Goal: Transaction & Acquisition: Purchase product/service

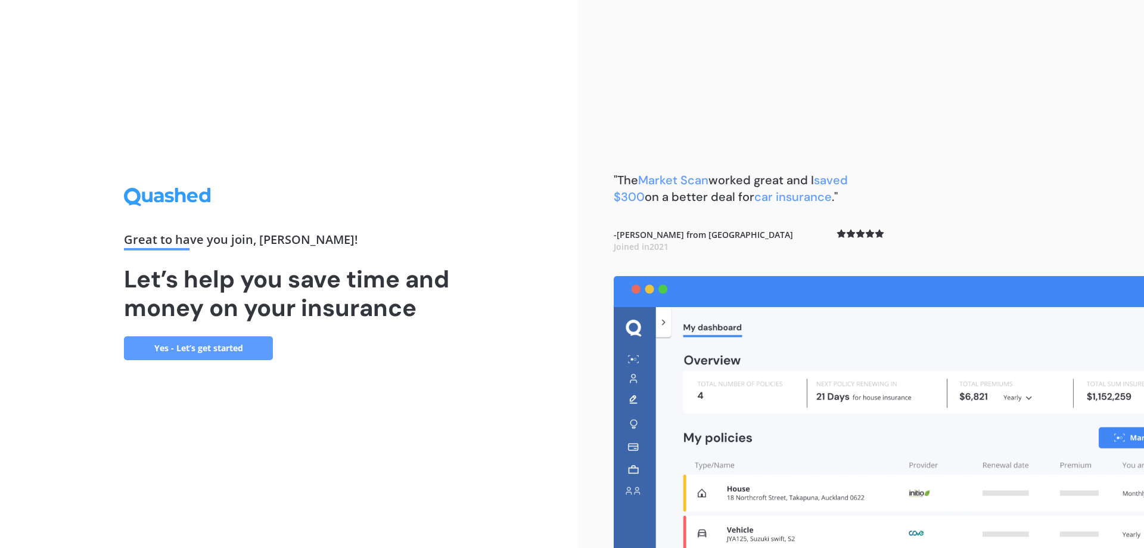
click at [212, 352] on link "Yes - Let’s get started" at bounding box center [198, 348] width 149 height 24
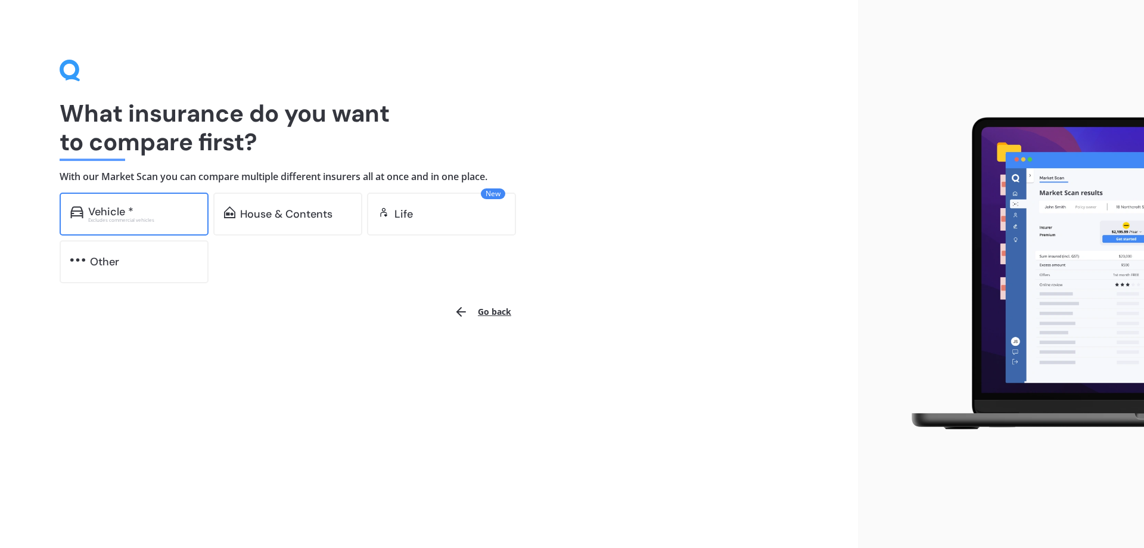
click at [115, 210] on div "Vehicle *" at bounding box center [110, 212] width 45 height 12
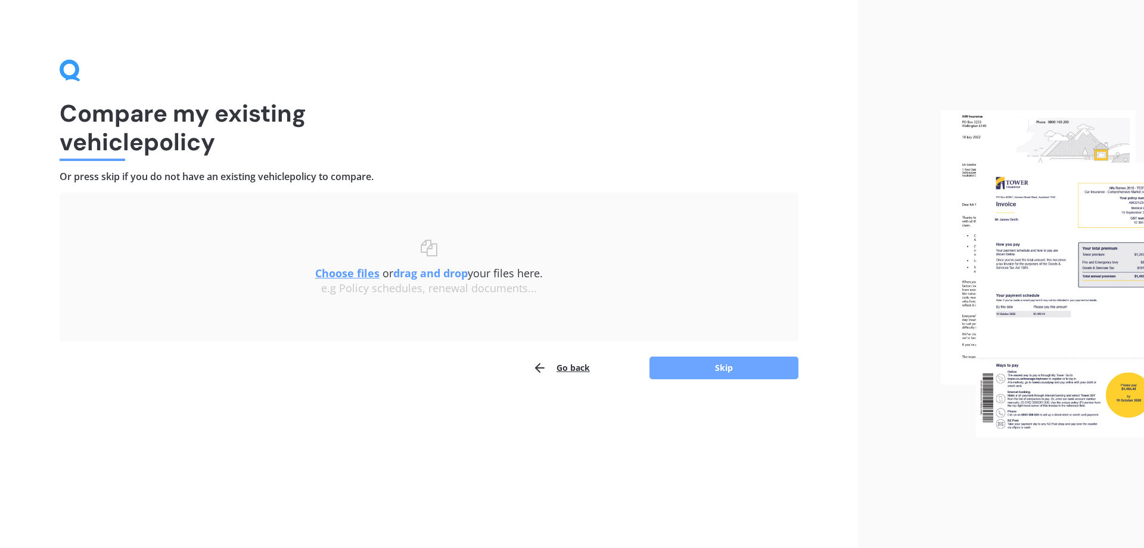
click at [729, 371] on button "Skip" at bounding box center [724, 367] width 149 height 23
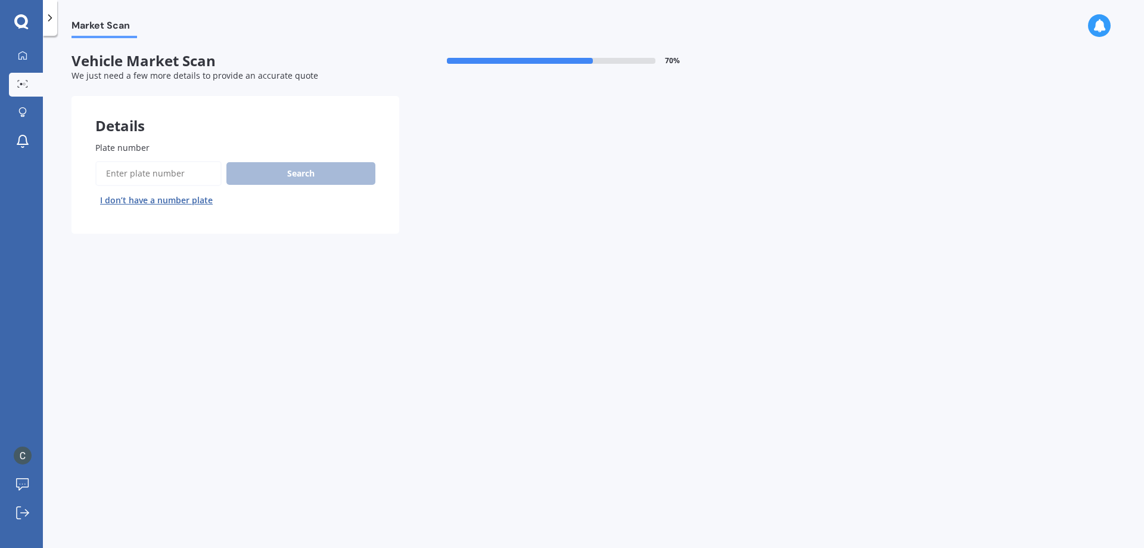
click at [158, 201] on button "I don’t have a number plate" at bounding box center [156, 200] width 122 height 19
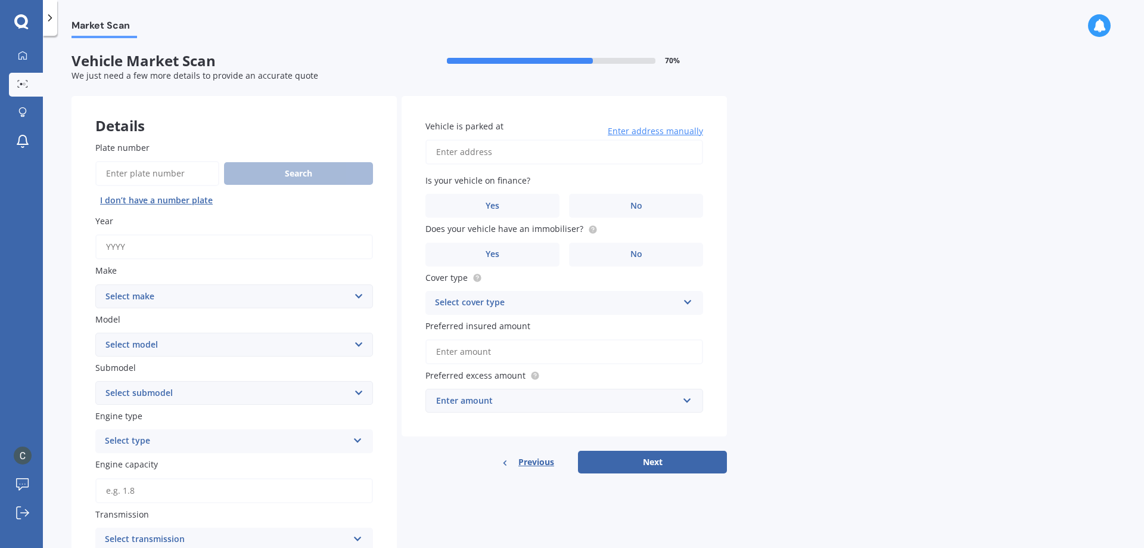
click at [218, 253] on input "Year" at bounding box center [234, 246] width 278 height 25
type input "2017"
click at [351, 297] on select "Select make AC ALFA ROMEO ASTON [PERSON_NAME] AUDI AUSTIN BEDFORD Bentley BMW B…" at bounding box center [234, 296] width 278 height 24
select select "AUDI"
click at [95, 284] on select "Select make AC ALFA ROMEO ASTON [PERSON_NAME] AUDI AUSTIN BEDFORD Bentley BMW B…" at bounding box center [234, 296] width 278 height 24
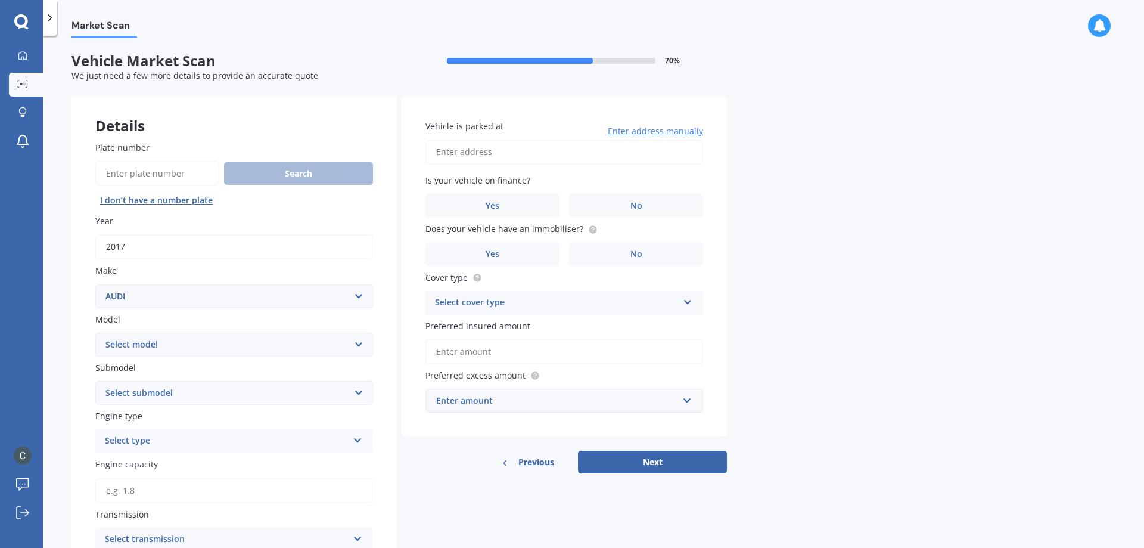
click at [358, 346] on select "Select model 100 200T 80 90 A1 A3 A4 A4 All Road 4WD A5 A6 A7 A8 Allroad Cabrio…" at bounding box center [234, 345] width 278 height 24
select select "TT"
click at [95, 333] on select "Select model 100 200T 80 90 A1 A3 A4 A4 All Road 4WD A5 A6 A7 A8 Allroad Cabrio…" at bounding box center [234, 345] width 278 height 24
click at [356, 394] on select "Select submodel 1.8 T 2.0 Sport 2.0 T 3.2 Quattro 3.5 Quattro RS" at bounding box center [234, 393] width 278 height 24
select select "1.8 T"
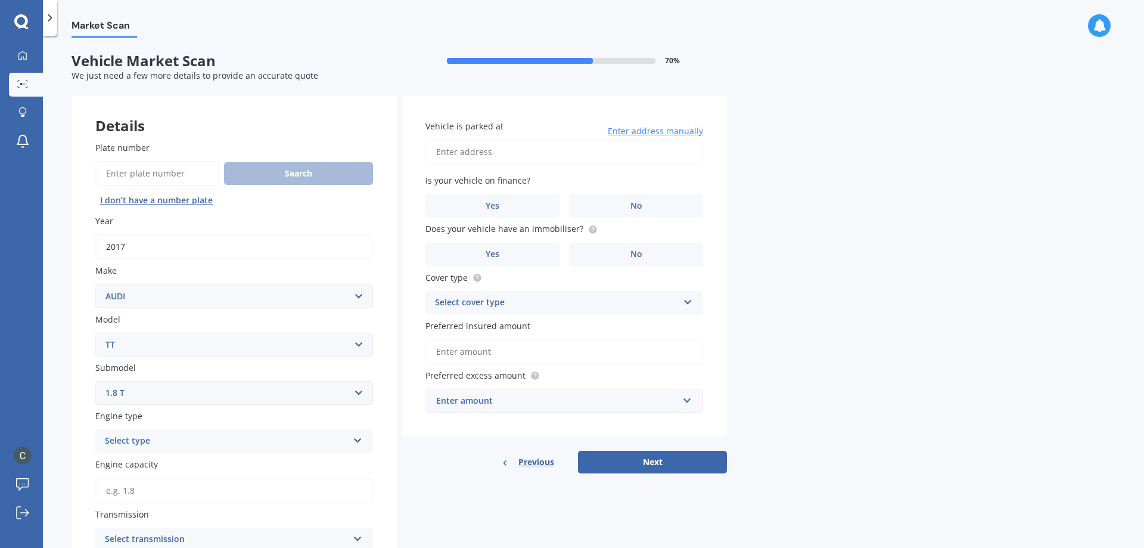
click at [95, 381] on select "Select submodel 1.8 T 2.0 Sport 2.0 T 3.2 Quattro 3.5 Quattro RS" at bounding box center [234, 393] width 278 height 24
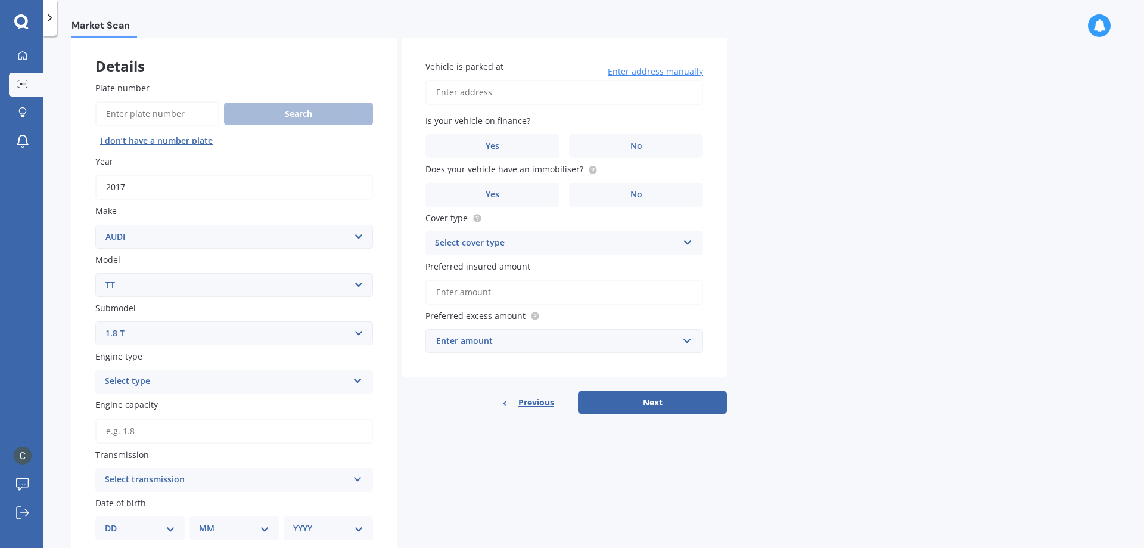
click at [358, 381] on icon at bounding box center [358, 378] width 10 height 8
click at [291, 408] on div "Petrol" at bounding box center [234, 404] width 276 height 21
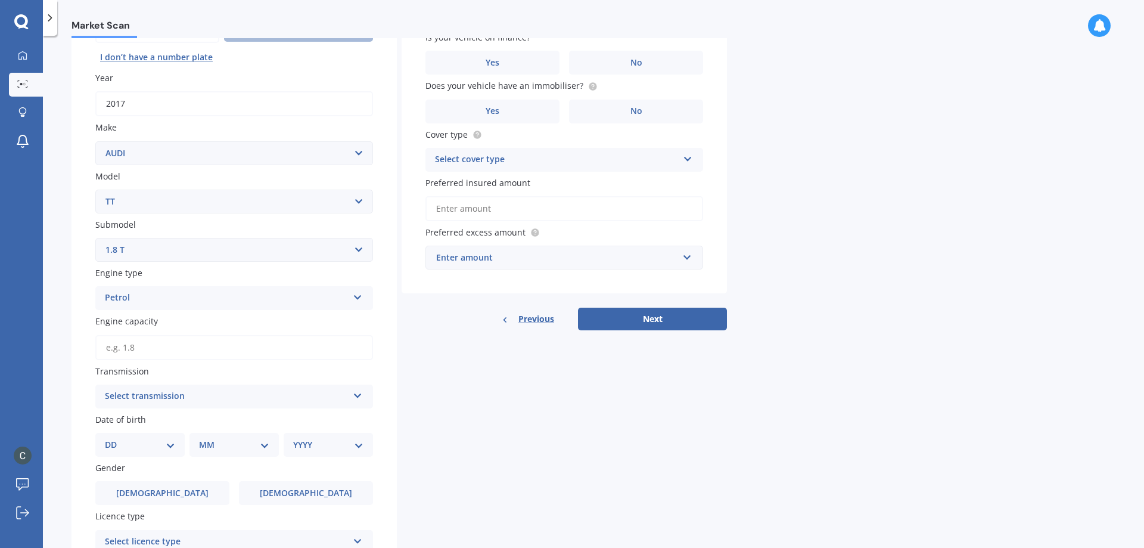
scroll to position [179, 0]
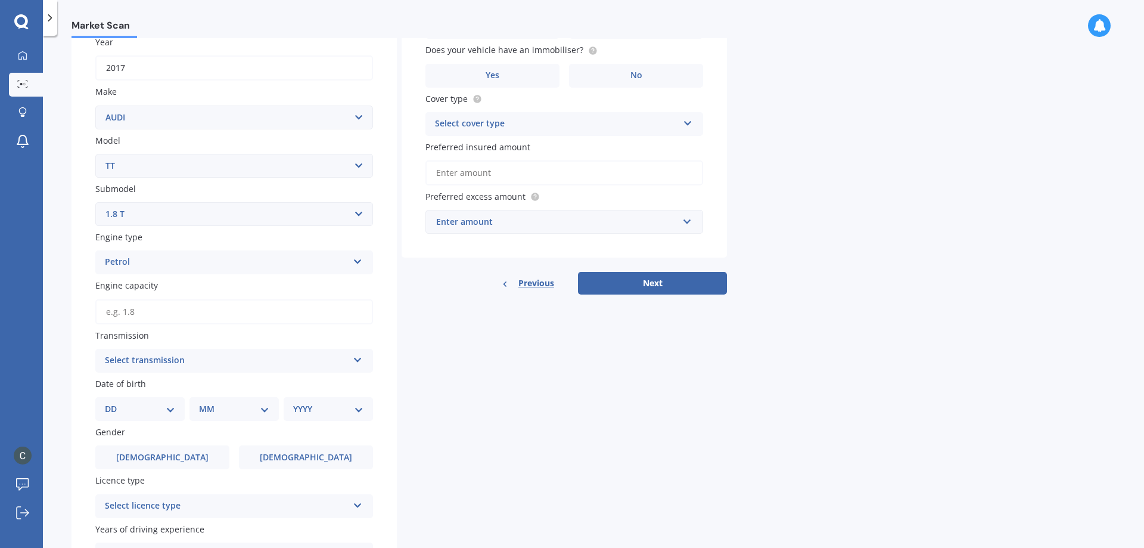
click at [319, 313] on input "Engine capacity" at bounding box center [234, 311] width 278 height 25
type input "1.8"
click at [361, 359] on icon at bounding box center [358, 357] width 10 height 8
click at [178, 386] on div "Auto" at bounding box center [234, 383] width 276 height 21
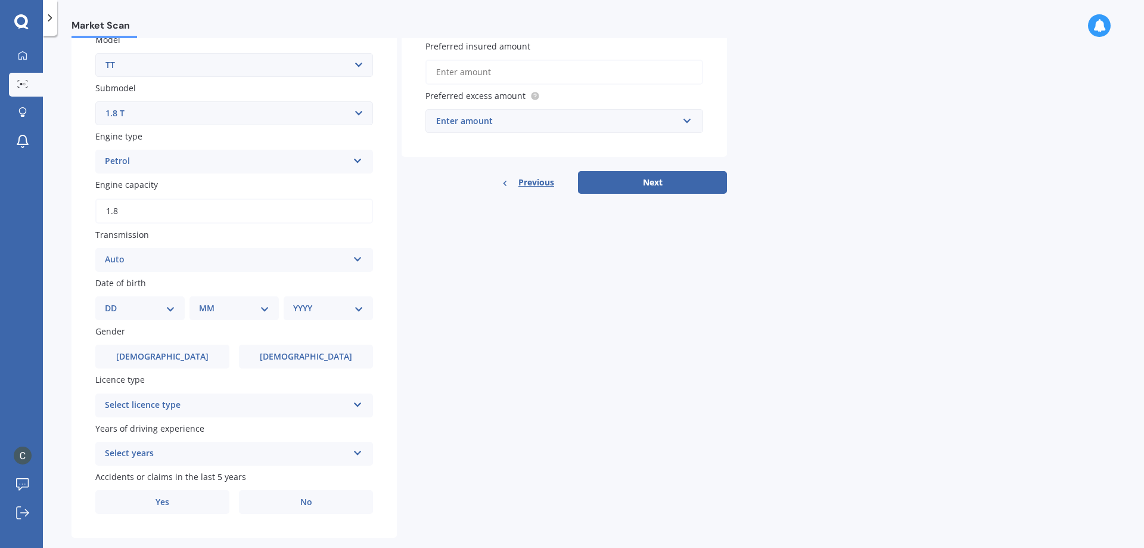
scroll to position [298, 0]
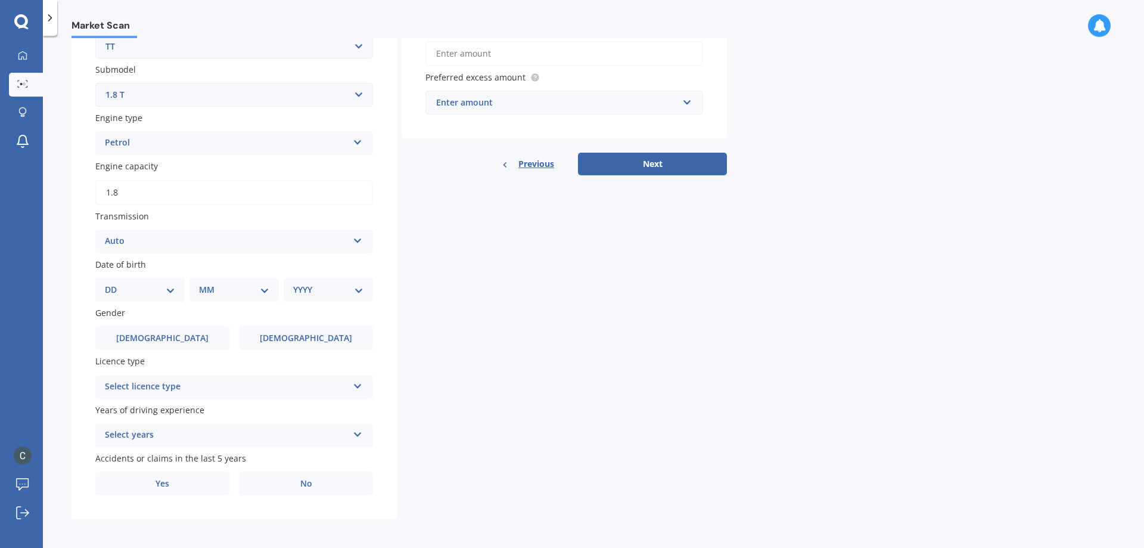
click at [170, 293] on select "DD 01 02 03 04 05 06 07 08 09 10 11 12 13 14 15 16 17 18 19 20 21 22 23 24 25 2…" at bounding box center [140, 289] width 70 height 13
select select "26"
click at [114, 283] on select "DD 01 02 03 04 05 06 07 08 09 10 11 12 13 14 15 16 17 18 19 20 21 22 23 24 25 2…" at bounding box center [140, 289] width 70 height 13
click at [266, 292] on select "MM 01 02 03 04 05 06 07 08 09 10 11 12" at bounding box center [237, 289] width 66 height 13
select select "04"
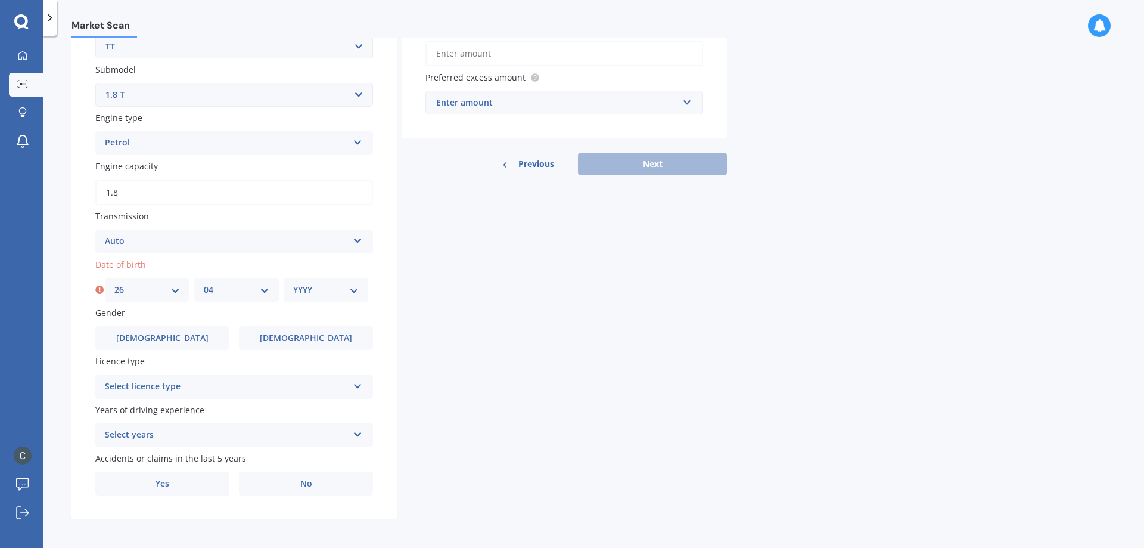
click at [204, 283] on select "MM 01 02 03 04 05 06 07 08 09 10 11 12" at bounding box center [237, 289] width 66 height 13
click at [353, 293] on select "YYYY 2025 2024 2023 2022 2021 2020 2019 2018 2017 2016 2015 2014 2013 2012 2011…" at bounding box center [326, 289] width 66 height 13
select select "2003"
click at [293, 283] on select "YYYY 2025 2024 2023 2022 2021 2020 2019 2018 2017 2016 2015 2014 2013 2012 2011…" at bounding box center [326, 289] width 66 height 13
click at [649, 166] on button "Next" at bounding box center [652, 164] width 149 height 23
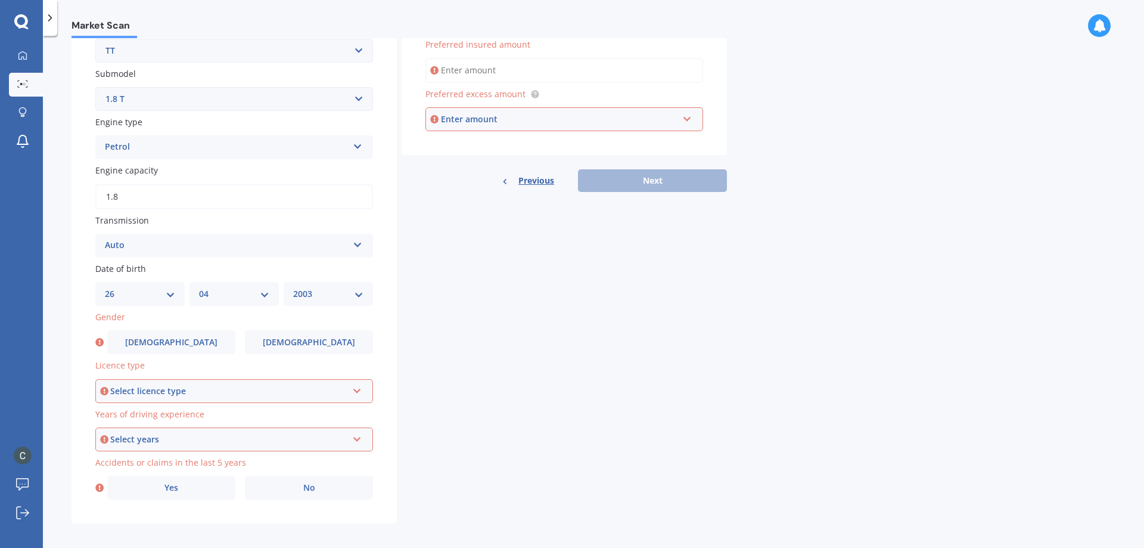
scroll to position [300, 0]
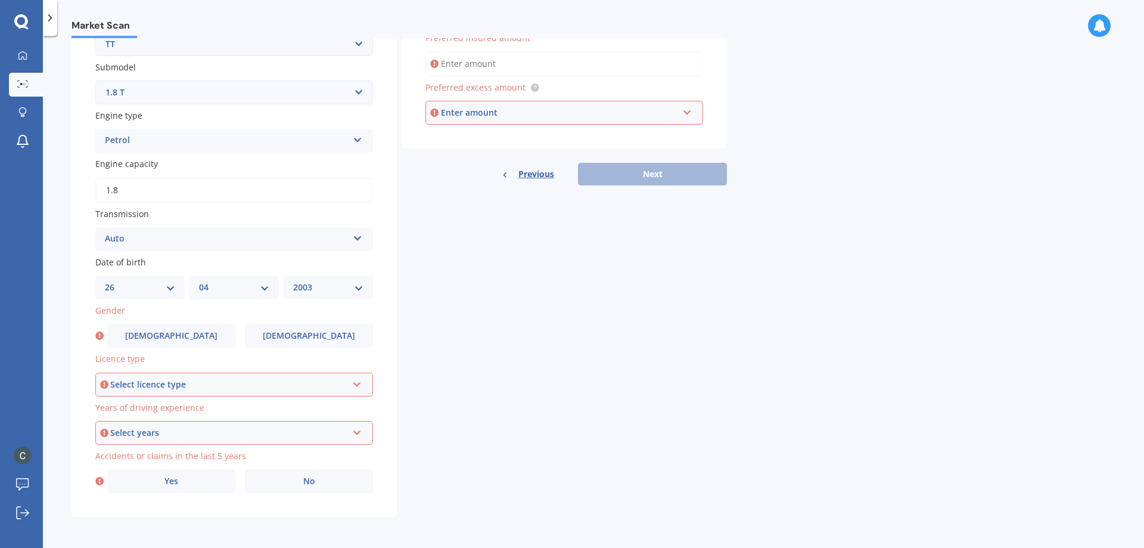
click at [359, 384] on icon at bounding box center [357, 382] width 10 height 8
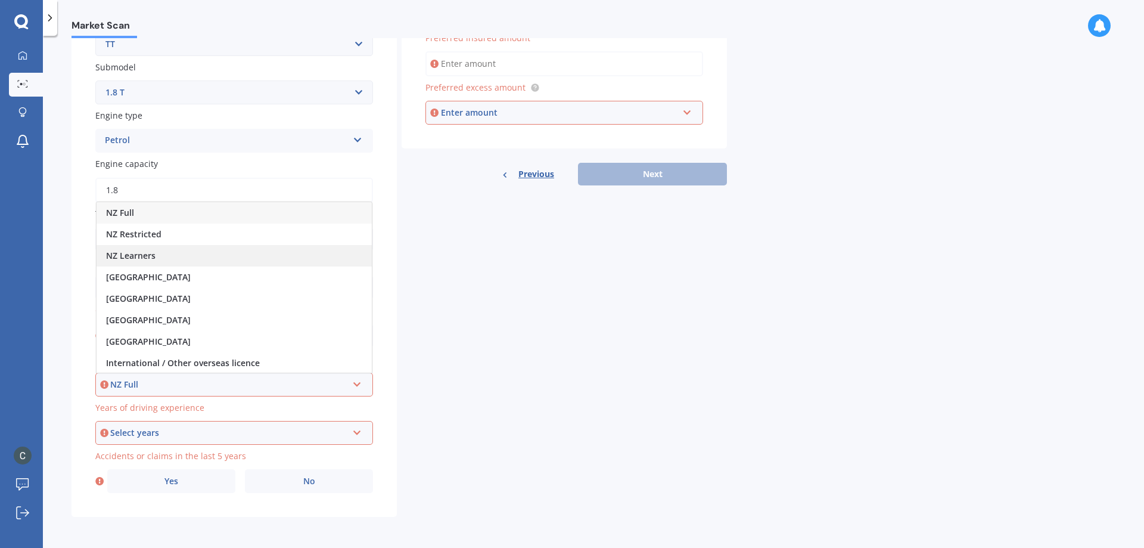
click at [171, 257] on div "NZ Learners" at bounding box center [234, 255] width 275 height 21
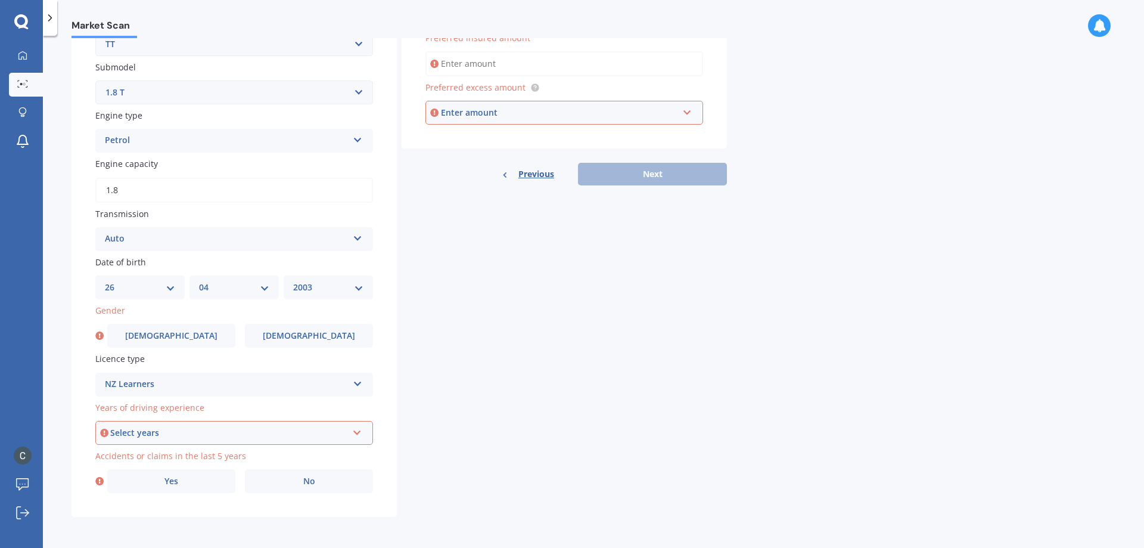
click at [353, 433] on icon at bounding box center [357, 430] width 10 height 8
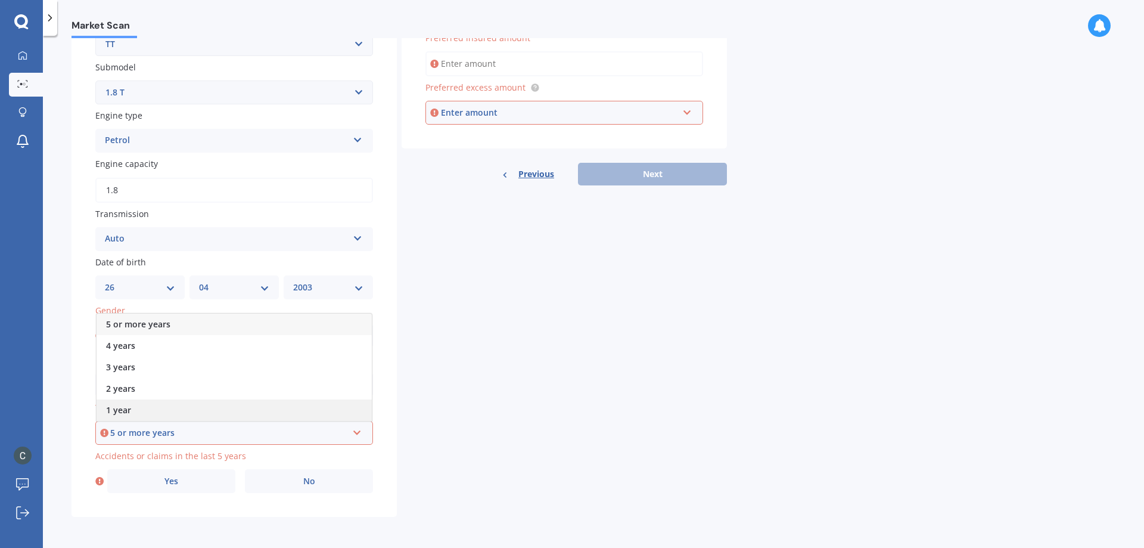
click at [144, 412] on div "1 year" at bounding box center [234, 409] width 275 height 21
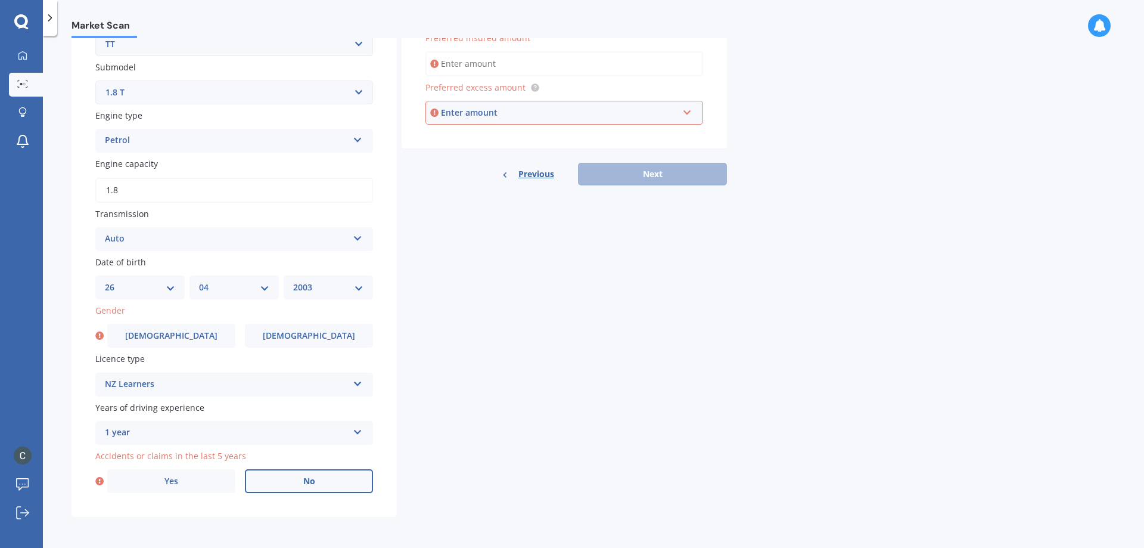
click at [321, 481] on label "No" at bounding box center [309, 481] width 128 height 24
click at [0, 0] on input "No" at bounding box center [0, 0] width 0 height 0
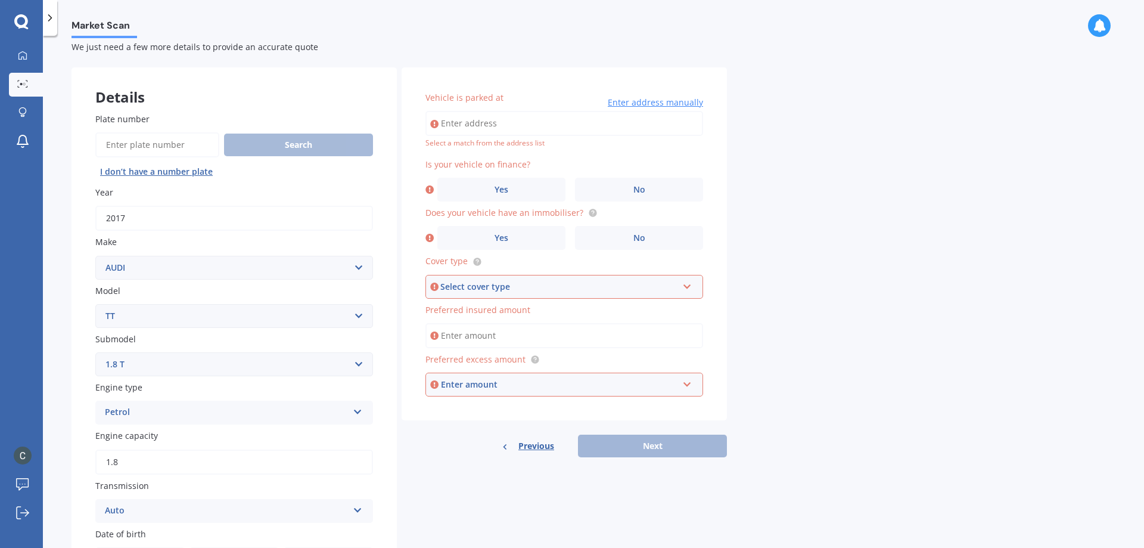
scroll to position [0, 0]
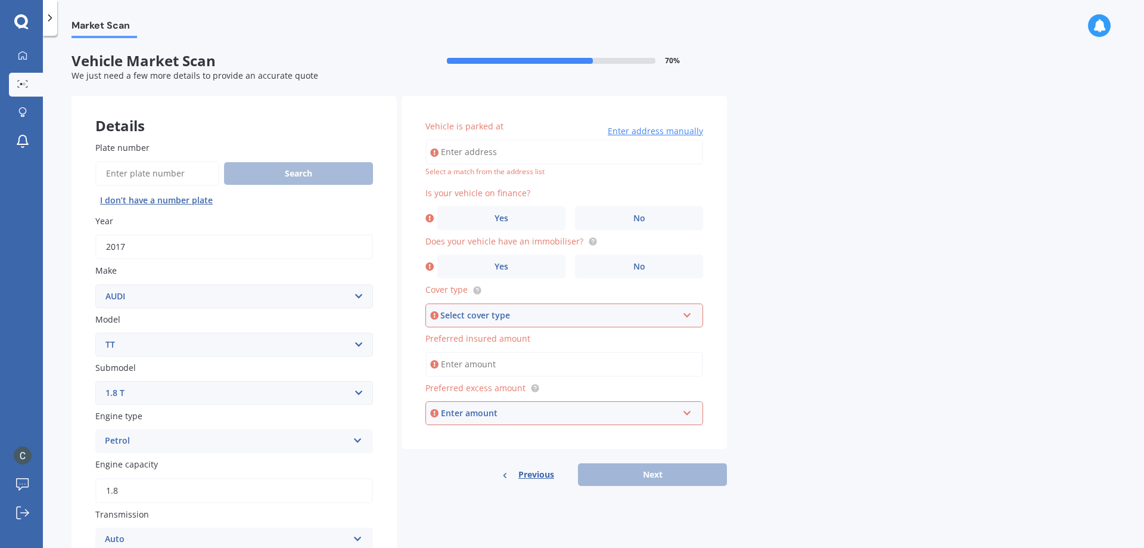
click at [470, 151] on input "Vehicle is parked at" at bounding box center [564, 151] width 278 height 25
type input "[STREET_ADDRESS]"
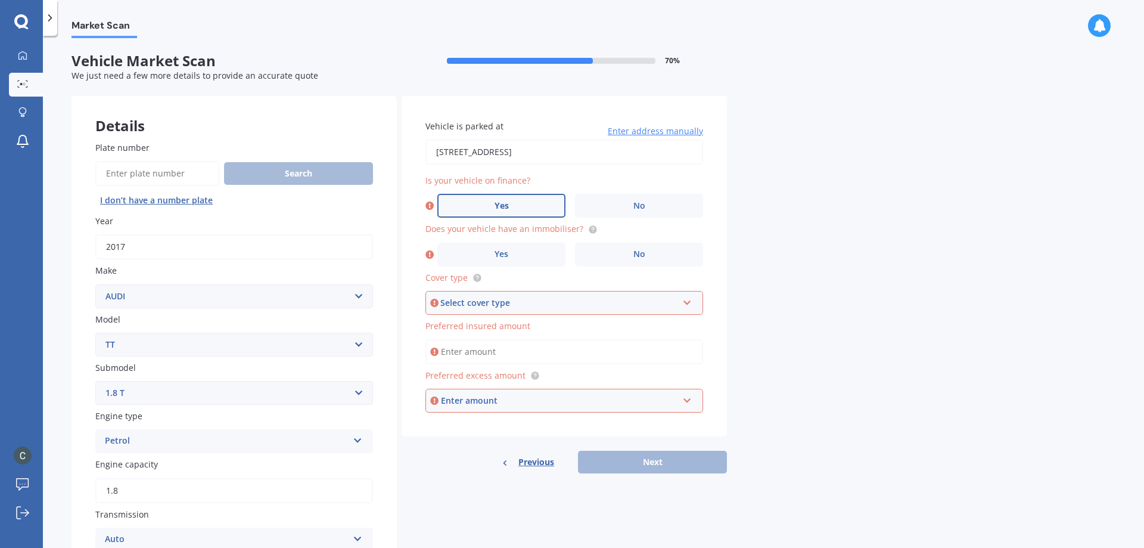
click at [493, 199] on label "Yes" at bounding box center [501, 206] width 128 height 24
click at [0, 0] on input "Yes" at bounding box center [0, 0] width 0 height 0
click at [506, 250] on span "Yes" at bounding box center [502, 254] width 14 height 10
click at [0, 0] on input "Yes" at bounding box center [0, 0] width 0 height 0
click at [692, 301] on icon at bounding box center [687, 300] width 10 height 8
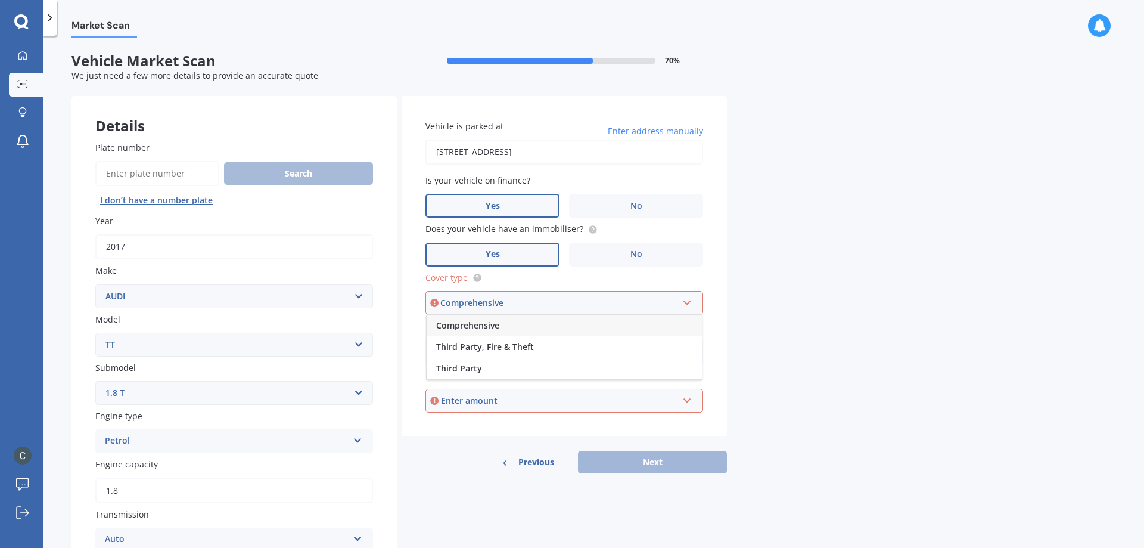
click at [508, 324] on div "Comprehensive" at bounding box center [564, 325] width 275 height 21
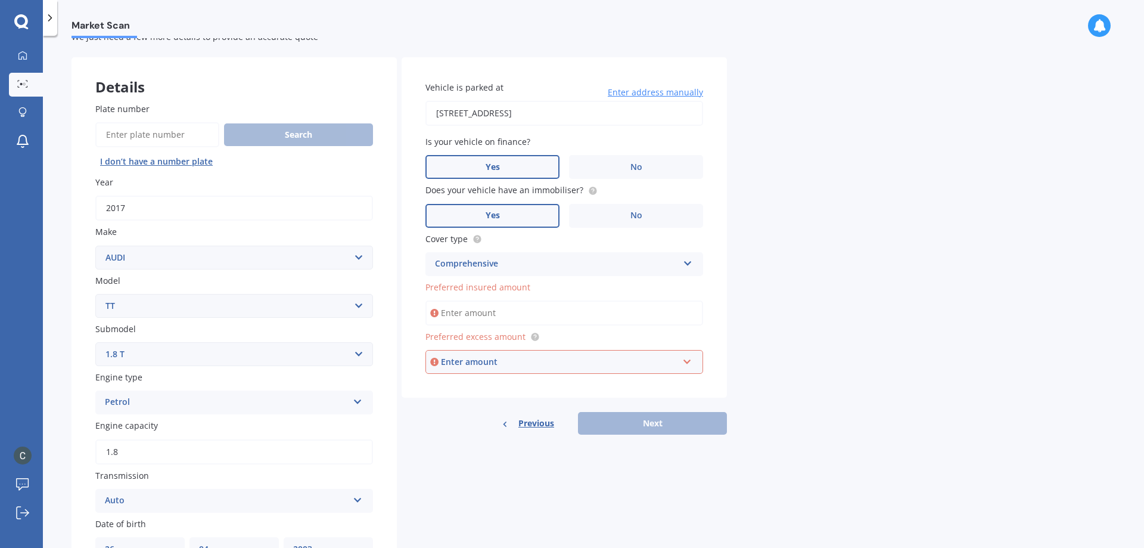
scroll to position [60, 0]
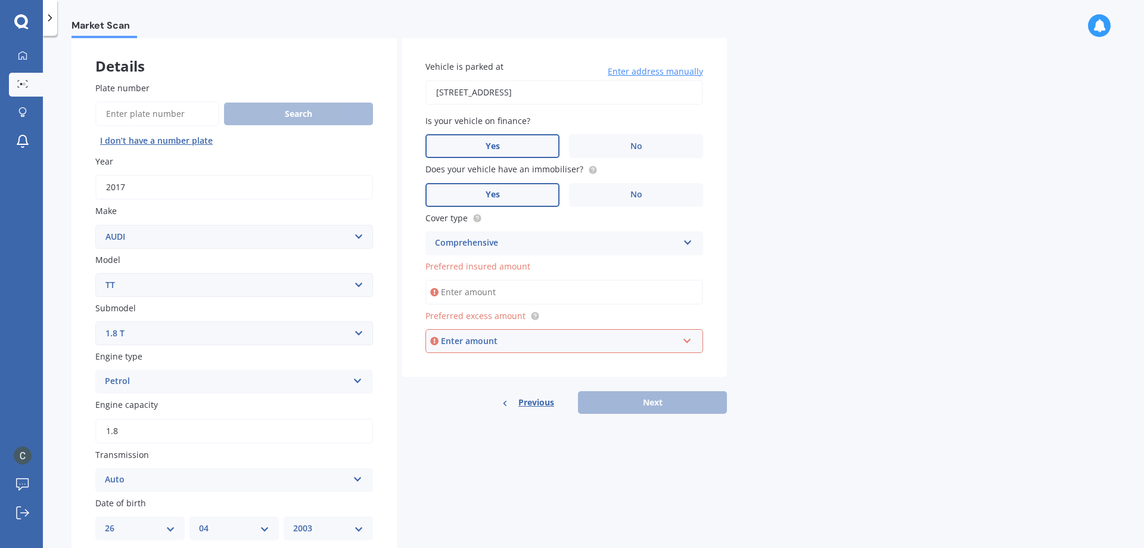
click at [499, 290] on input "Preferred insured amount" at bounding box center [564, 291] width 278 height 25
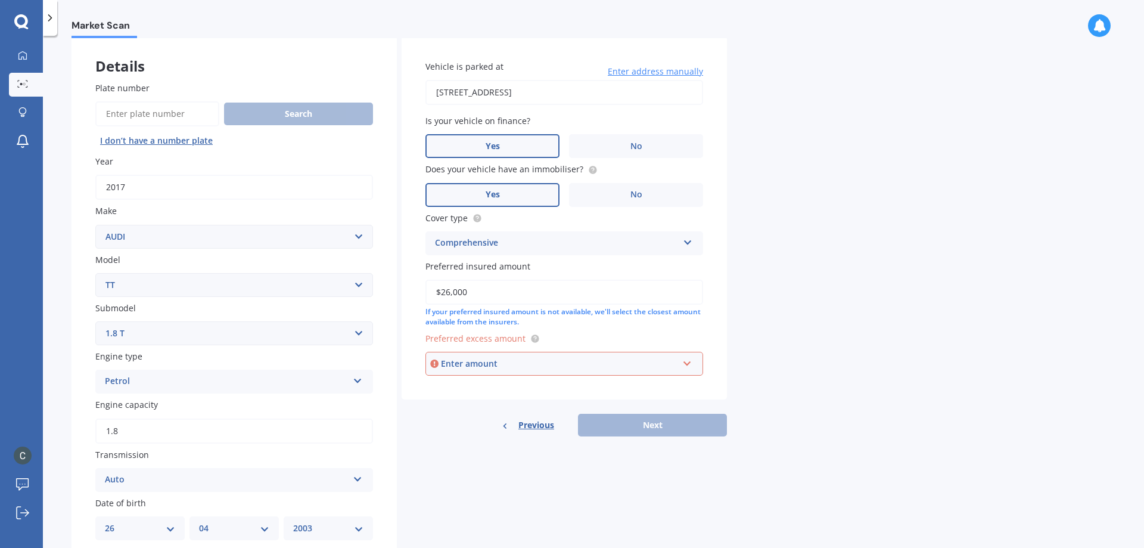
type input "$26,000"
click at [594, 359] on div "Enter amount" at bounding box center [559, 363] width 237 height 13
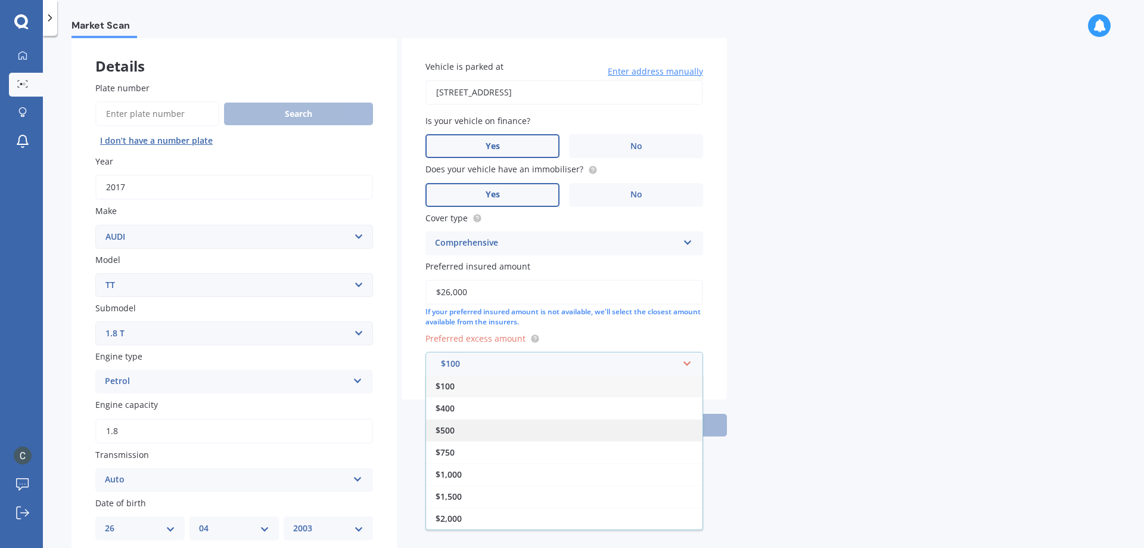
click at [483, 431] on div "$500" at bounding box center [564, 430] width 276 height 22
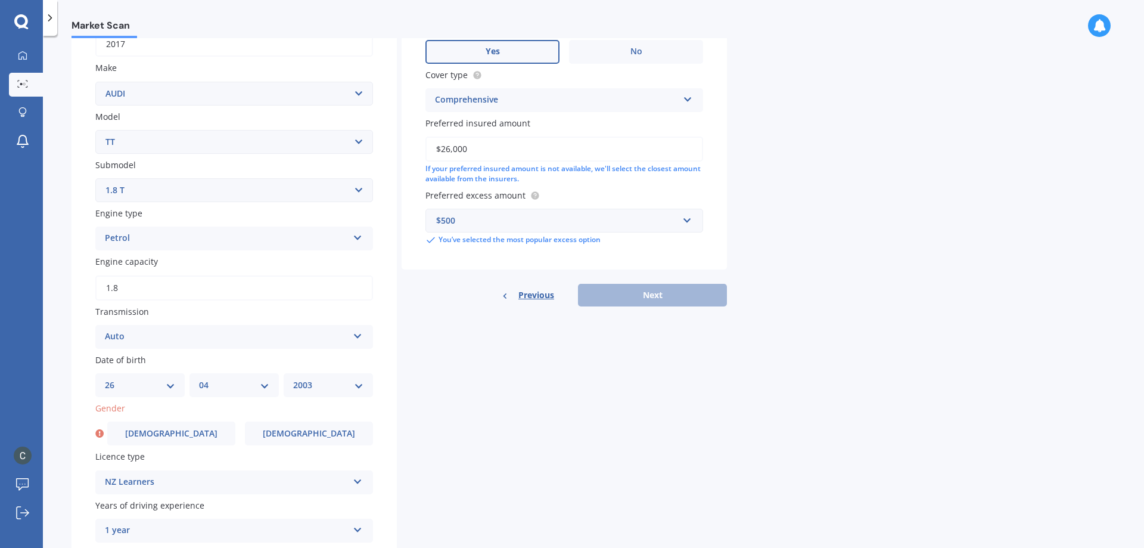
scroll to position [238, 0]
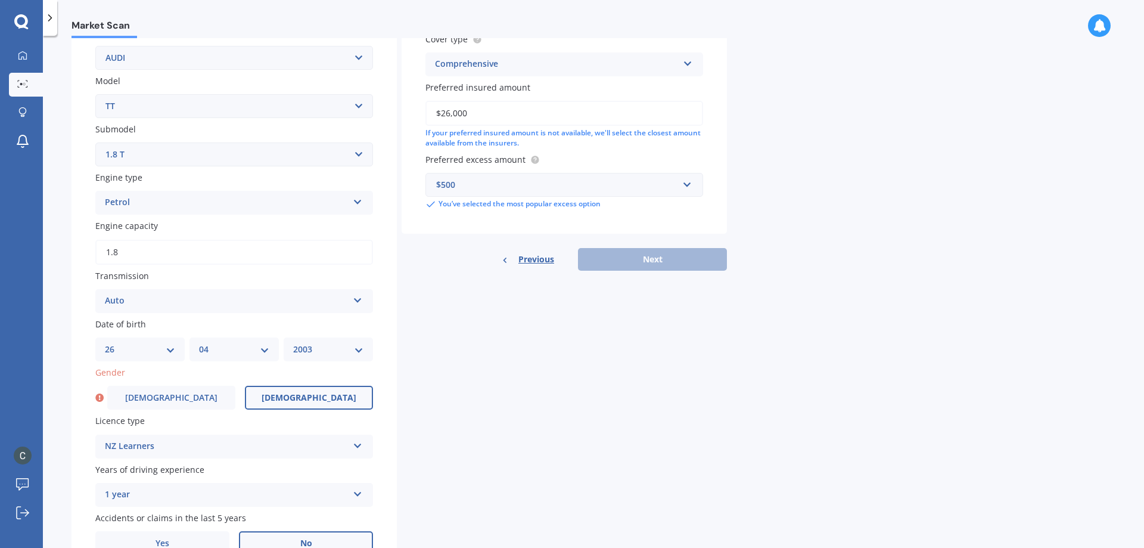
click at [287, 395] on label "[DEMOGRAPHIC_DATA]" at bounding box center [309, 398] width 128 height 24
click at [0, 0] on input "[DEMOGRAPHIC_DATA]" at bounding box center [0, 0] width 0 height 0
click at [630, 258] on button "Next" at bounding box center [652, 259] width 149 height 23
select select "26"
select select "04"
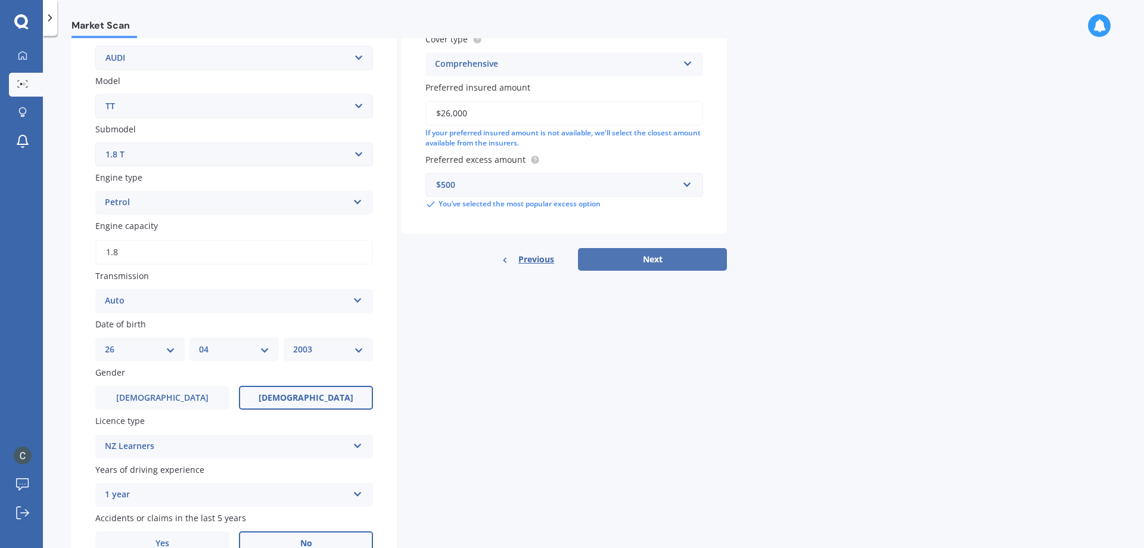
select select "2003"
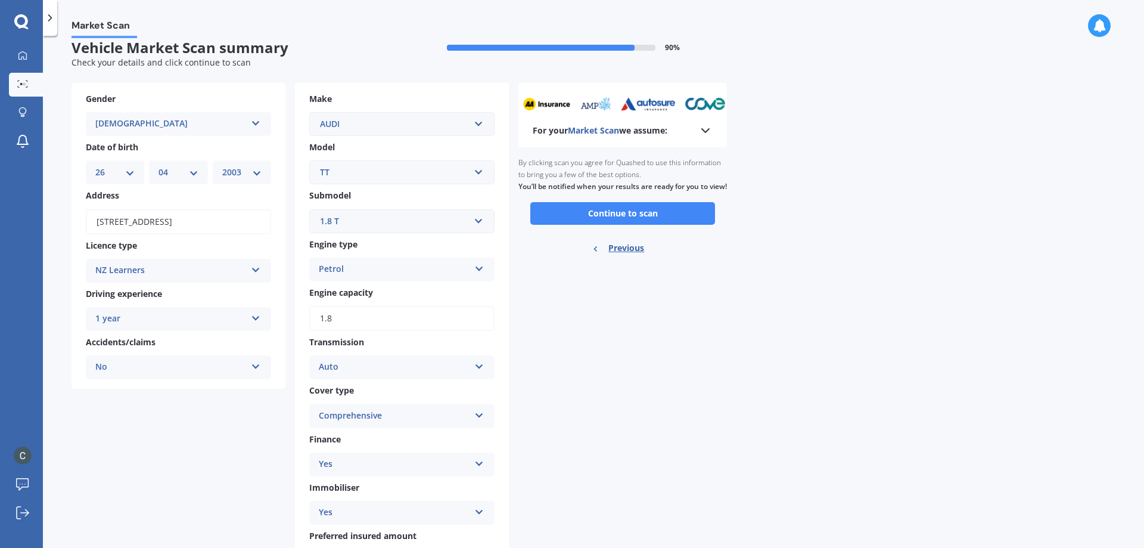
scroll to position [0, 0]
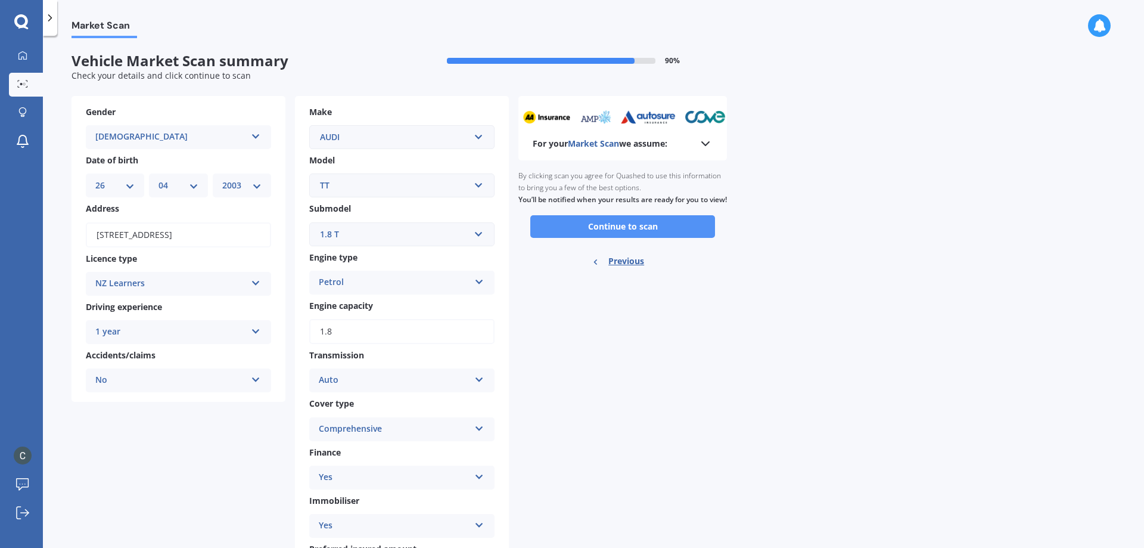
click at [609, 238] on button "Continue to scan" at bounding box center [622, 226] width 185 height 23
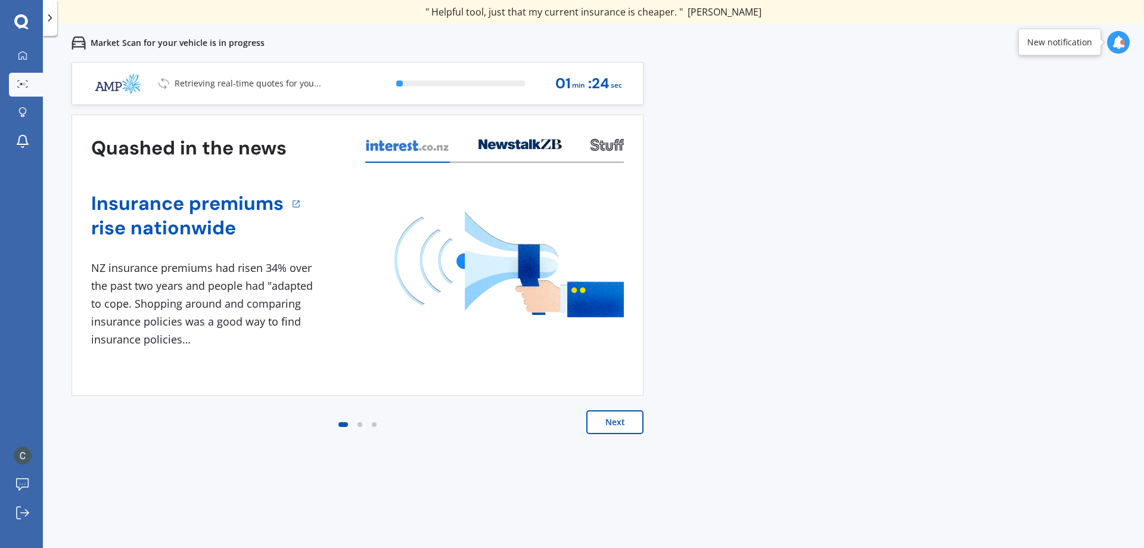
click at [620, 422] on button "Next" at bounding box center [614, 422] width 57 height 24
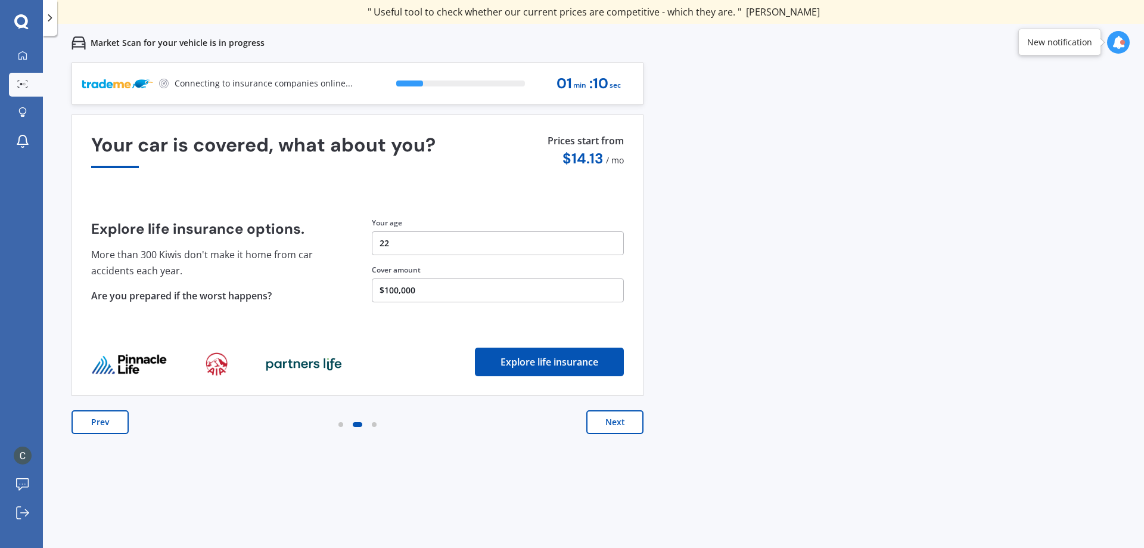
click at [616, 422] on button "Next" at bounding box center [614, 422] width 57 height 24
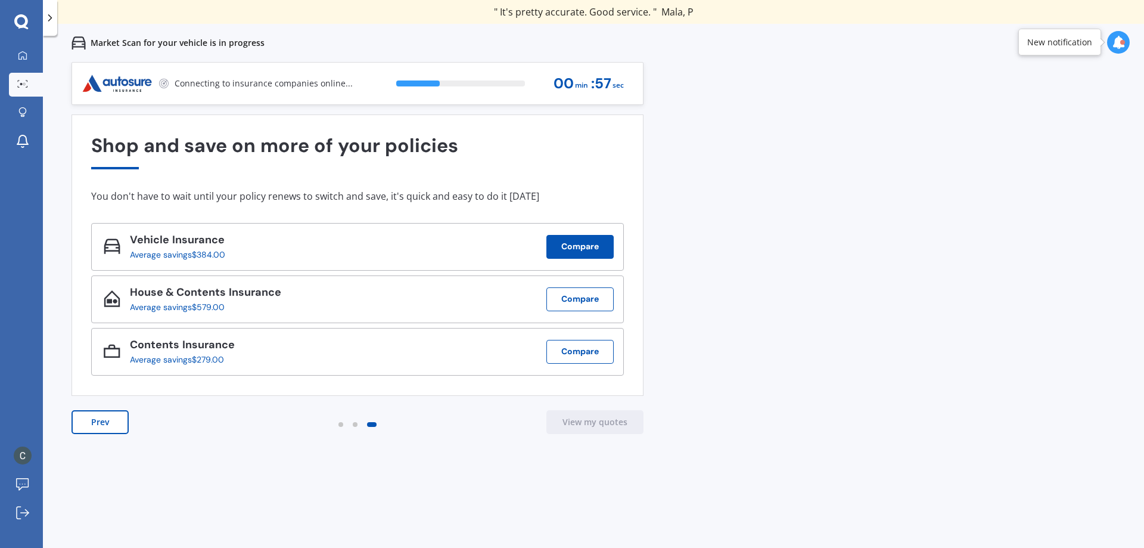
click at [571, 247] on button "Compare" at bounding box center [579, 247] width 67 height 24
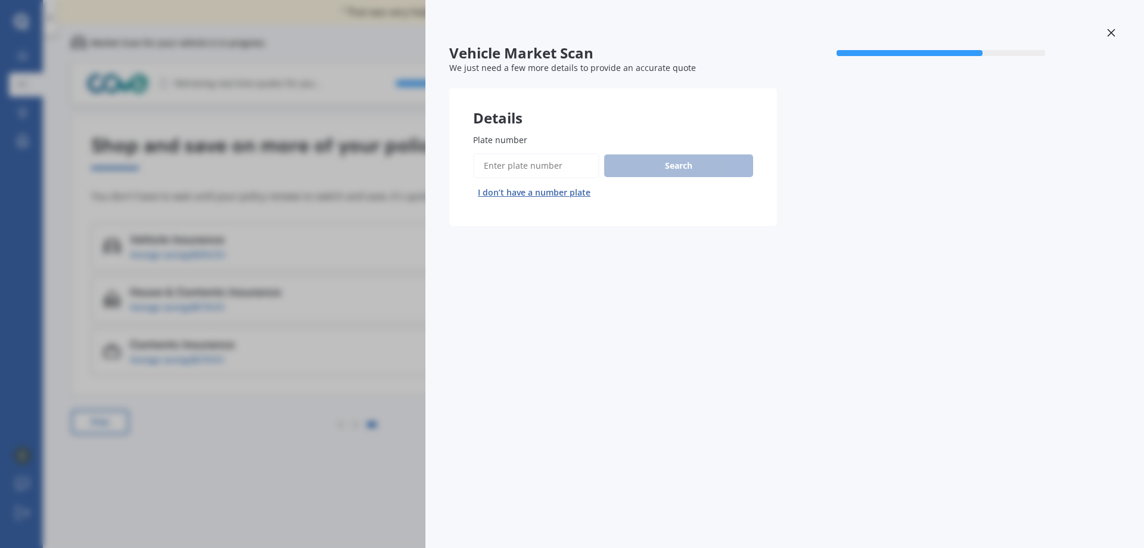
click at [1115, 33] on icon at bounding box center [1111, 33] width 8 height 8
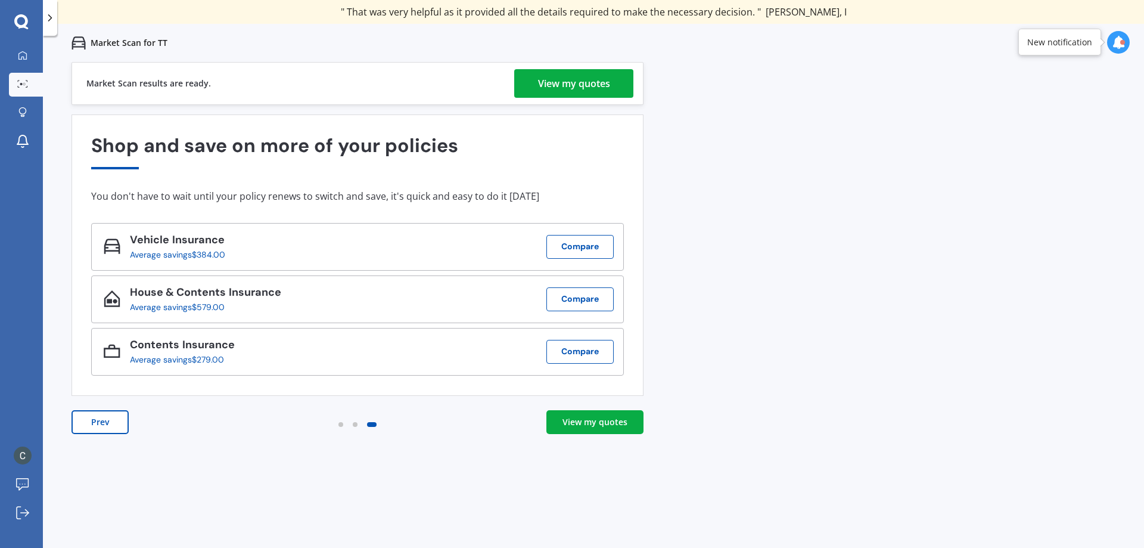
click at [598, 424] on div "View my quotes" at bounding box center [595, 422] width 65 height 12
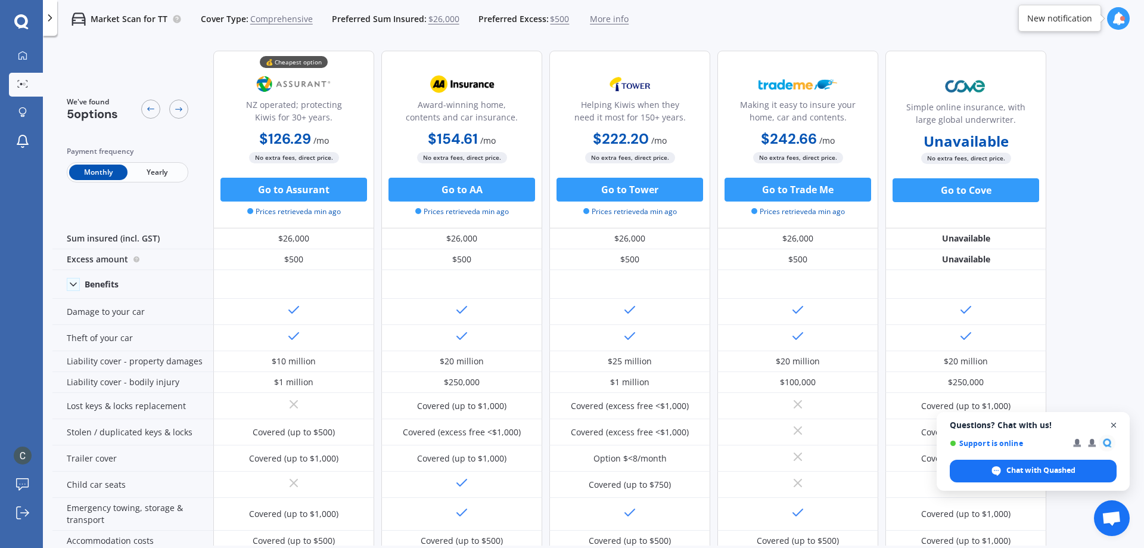
click at [1113, 424] on span "Open chat" at bounding box center [1114, 425] width 15 height 15
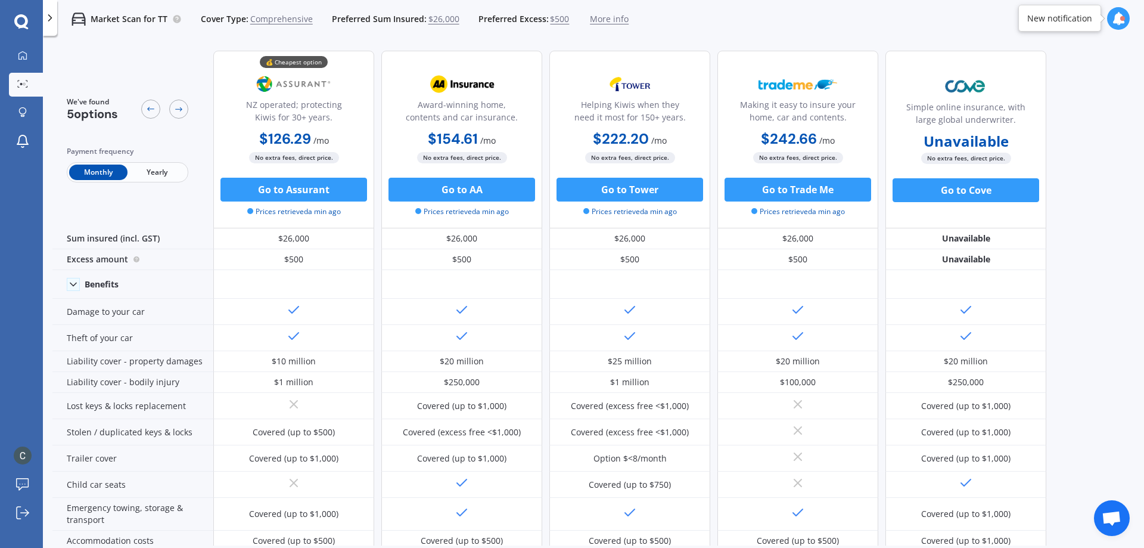
click at [161, 171] on span "Yearly" at bounding box center [157, 171] width 58 height 15
drag, startPoint x: 1127, startPoint y: 167, endPoint x: 1107, endPoint y: 119, distance: 52.3
click at [1129, 166] on div "We've found 5 options Payment frequency Monthly Yearly 💰 Cheapest option NZ ope…" at bounding box center [598, 293] width 1092 height 504
